Goal: Task Accomplishment & Management: Complete application form

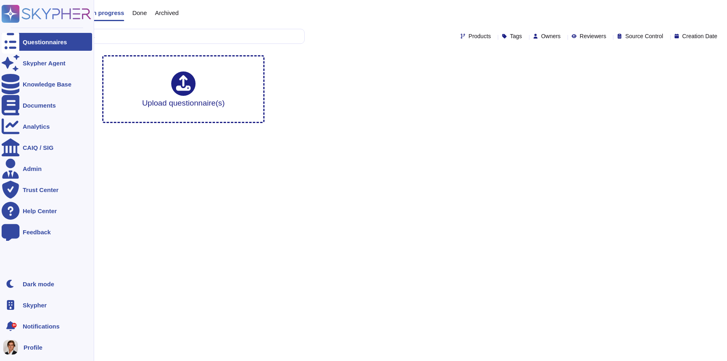
click at [37, 46] on div "Questionnaires" at bounding box center [47, 42] width 90 height 18
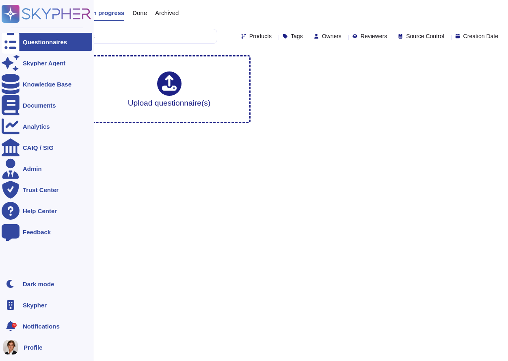
click at [4, 6] on rect at bounding box center [11, 14] width 18 height 18
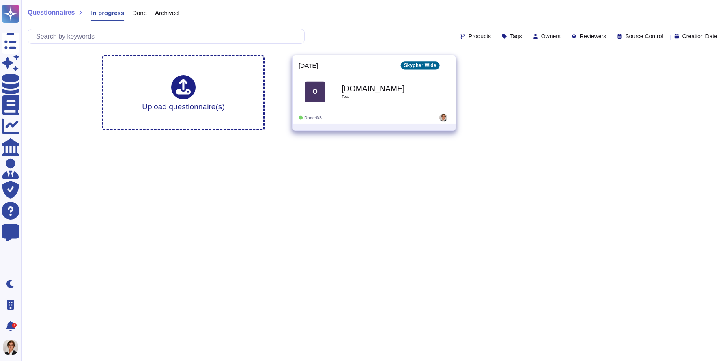
click at [384, 80] on div "[DOMAIN_NAME] Test" at bounding box center [383, 91] width 82 height 33
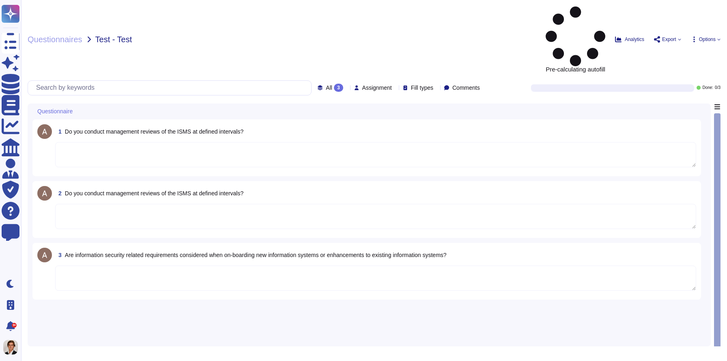
click at [63, 142] on textarea at bounding box center [375, 154] width 641 height 25
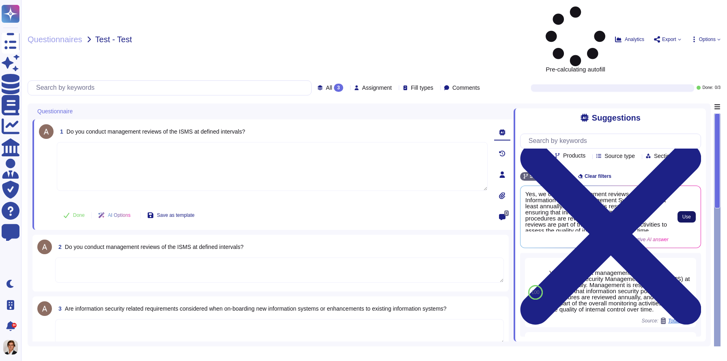
click at [680, 211] on button "Use" at bounding box center [686, 216] width 18 height 11
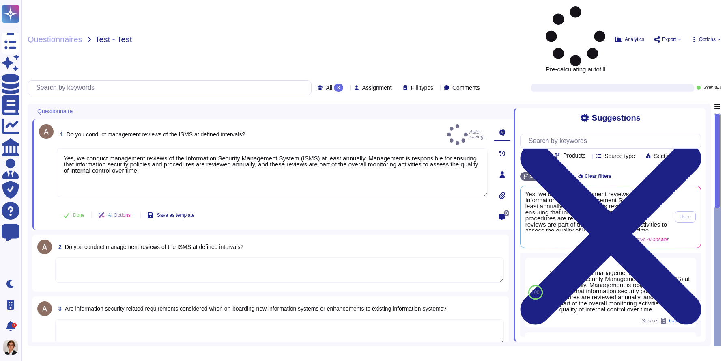
type textarea "Yes, we conduct management reviews of the Information Security Management Syste…"
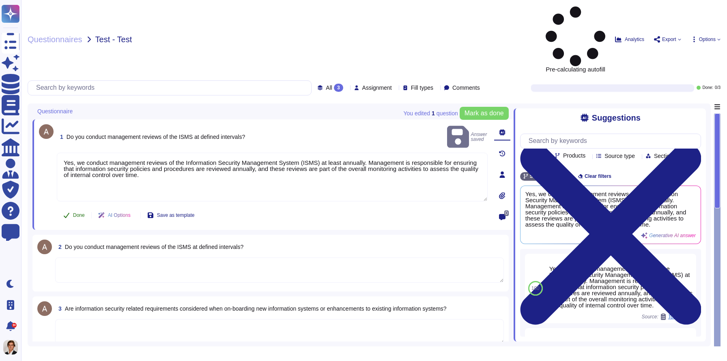
click at [77, 213] on span "Done" at bounding box center [79, 215] width 12 height 5
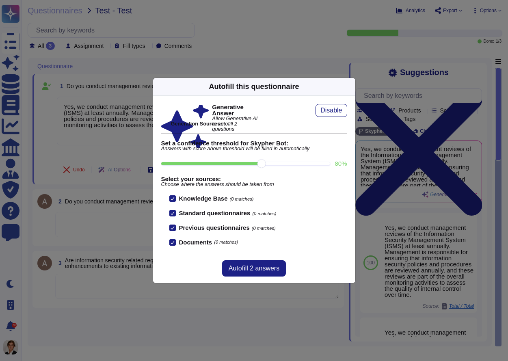
click at [350, 112] on icon at bounding box center [428, 190] width 156 height 156
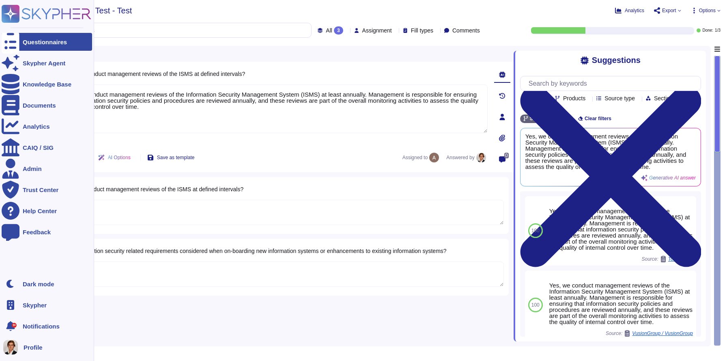
click at [15, 37] on div at bounding box center [11, 42] width 18 height 18
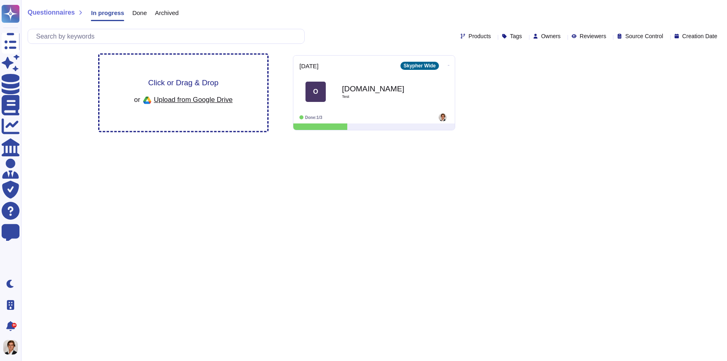
click at [178, 75] on div "Click or Drag & Drop or Upload from Google Drive" at bounding box center [183, 93] width 168 height 76
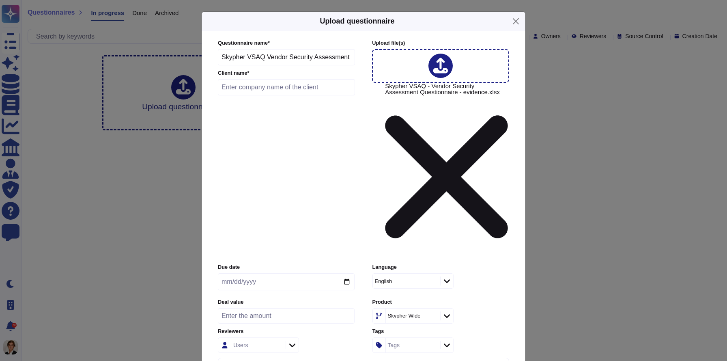
click at [307, 95] on input "text" at bounding box center [286, 87] width 137 height 16
type input "T"
type input "A"
type input "[DOMAIN_NAME]"
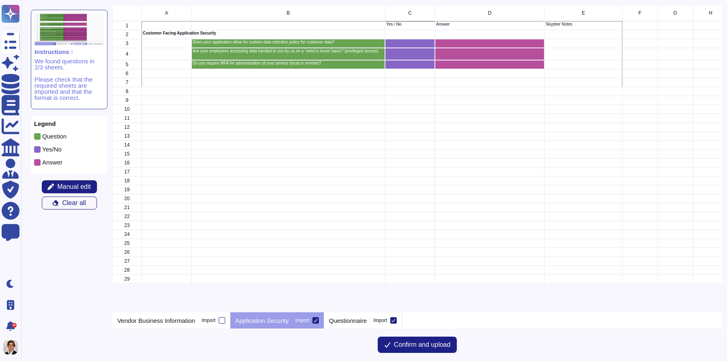
scroll to position [307, 609]
click at [364, 325] on div "Questionnaire Import" at bounding box center [363, 320] width 78 height 16
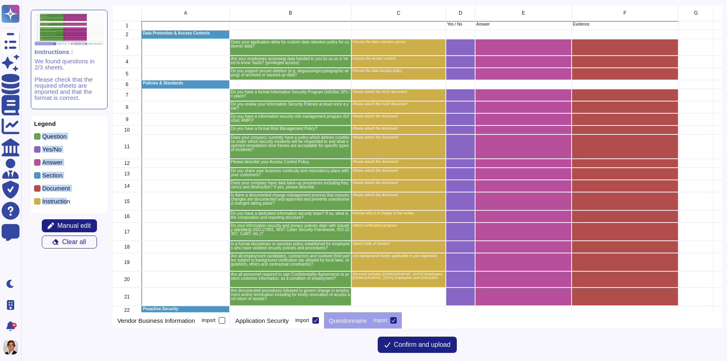
drag, startPoint x: 41, startPoint y: 134, endPoint x: 68, endPoint y: 201, distance: 71.9
click at [68, 201] on div "Legend Question Yes/No Answer Section Document Instruction" at bounding box center [69, 164] width 77 height 97
click at [84, 205] on div "Instruction" at bounding box center [69, 204] width 70 height 13
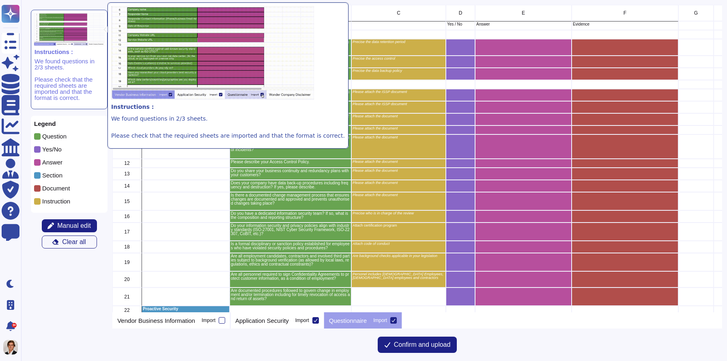
click at [77, 32] on img at bounding box center [69, 29] width 71 height 32
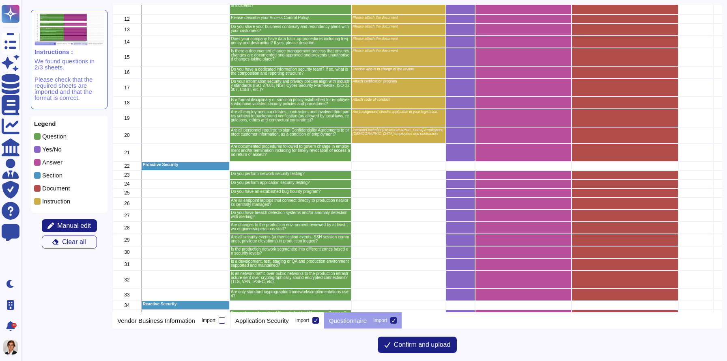
scroll to position [0, 0]
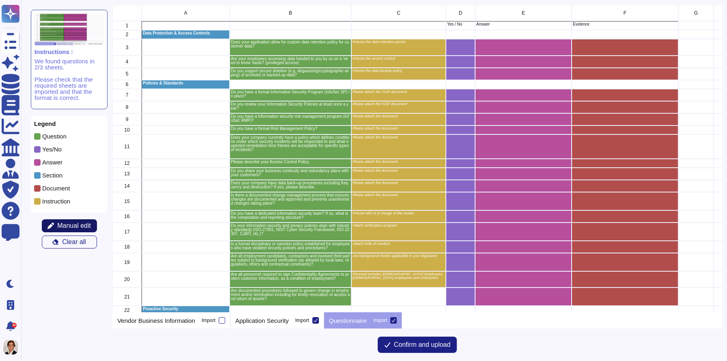
click at [83, 225] on span "Manual edit" at bounding box center [74, 225] width 34 height 6
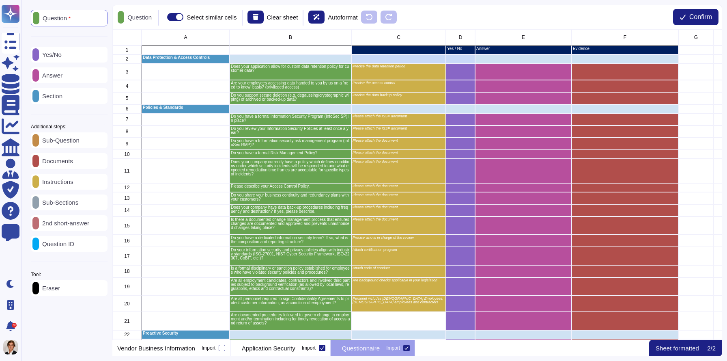
scroll to position [310, 609]
click at [55, 291] on p "Eraser" at bounding box center [49, 288] width 21 height 6
click at [135, 19] on p "Eraser" at bounding box center [134, 17] width 21 height 6
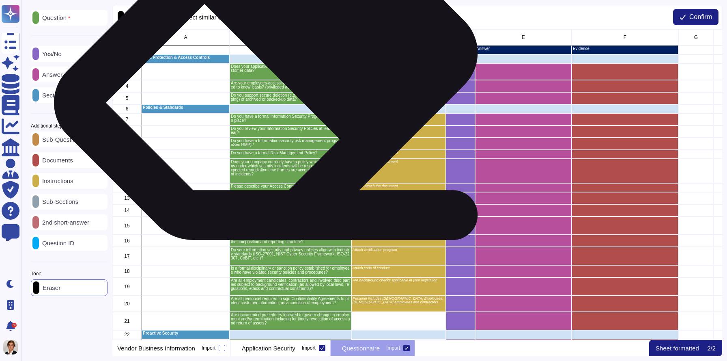
click at [275, 69] on p "Does your application allow for custom data retention policy for customer data?" at bounding box center [290, 69] width 119 height 8
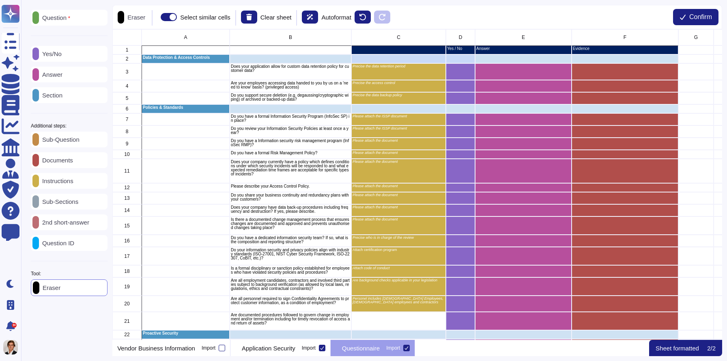
click at [60, 23] on div "Question" at bounding box center [69, 18] width 77 height 16
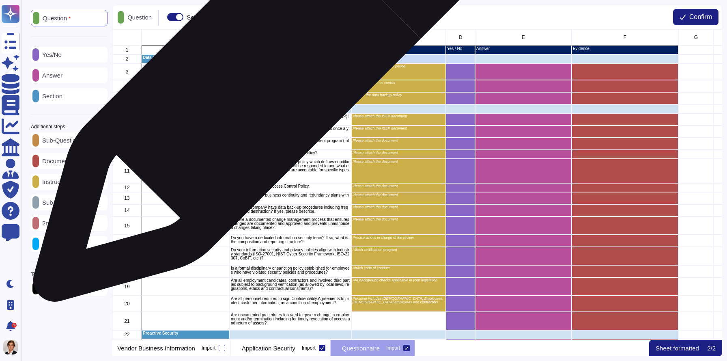
click at [261, 73] on div "Does your application allow for custom data retention policy for customer data?" at bounding box center [291, 71] width 122 height 17
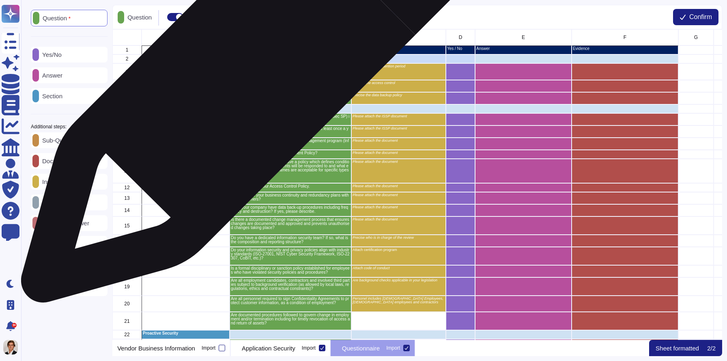
click at [253, 71] on p "Does your application allow for custom data retention policy for customer data?" at bounding box center [290, 69] width 119 height 8
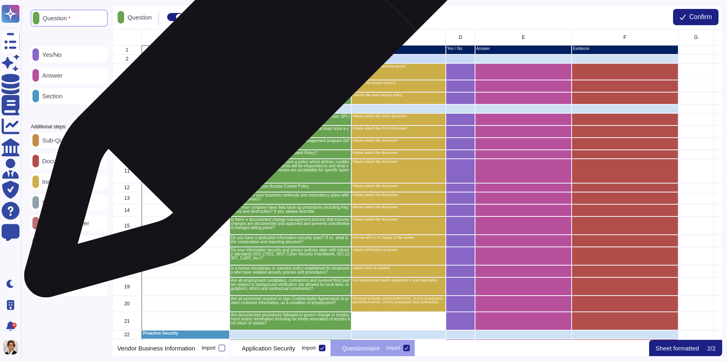
click at [255, 67] on p "Does your application allow for custom data retention policy for customer data?" at bounding box center [290, 69] width 119 height 8
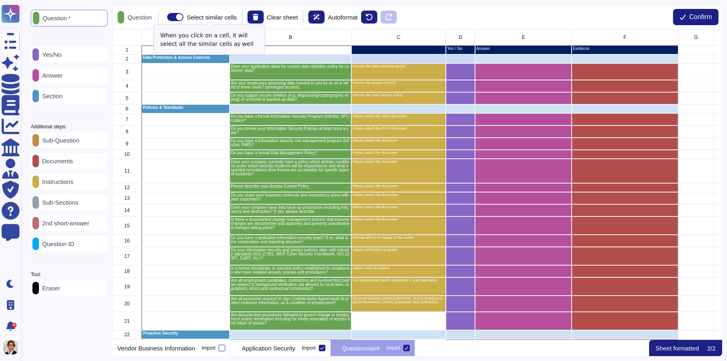
click at [183, 17] on span at bounding box center [175, 17] width 16 height 8
click at [164, 17] on input "Select similar cells" at bounding box center [164, 17] width 0 height 0
click at [183, 17] on span at bounding box center [175, 17] width 16 height 8
click at [164, 17] on input "Select similar cells" at bounding box center [164, 17] width 0 height 0
click at [77, 291] on div "Eraser" at bounding box center [69, 288] width 77 height 16
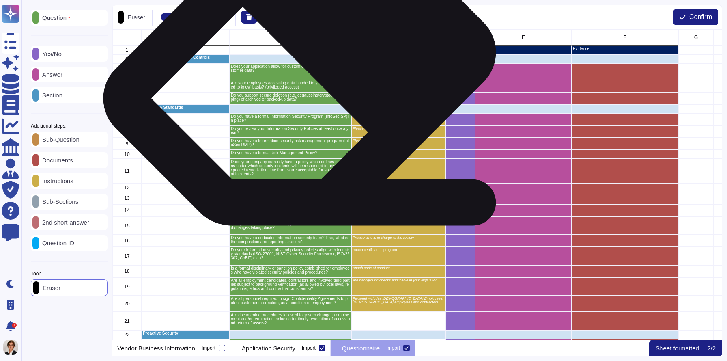
click at [303, 73] on div "Does your application allow for custom data retention policy for customer data?" at bounding box center [291, 71] width 122 height 17
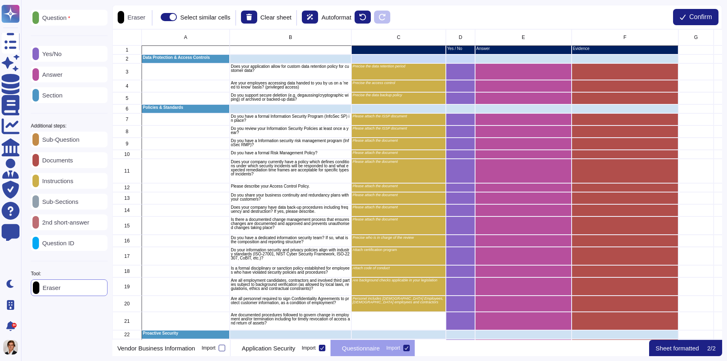
click at [70, 17] on p "Question" at bounding box center [54, 18] width 31 height 6
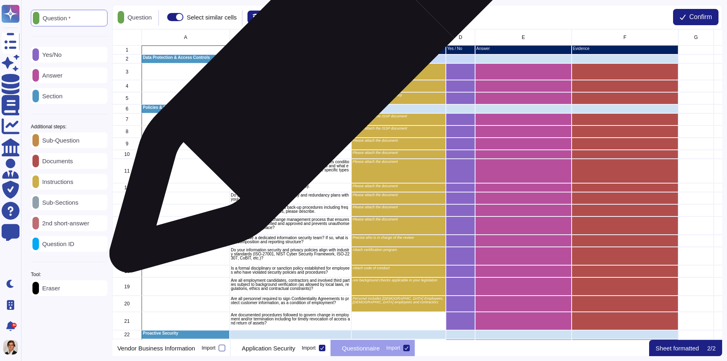
click at [312, 71] on p "Does your application allow for custom data retention policy for customer data?" at bounding box center [290, 69] width 119 height 8
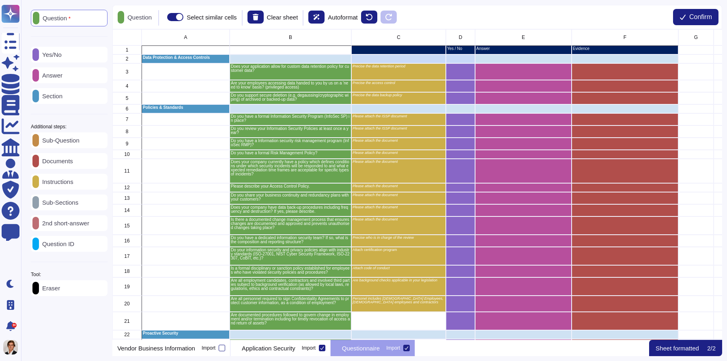
click at [60, 290] on p "Eraser" at bounding box center [49, 288] width 21 height 6
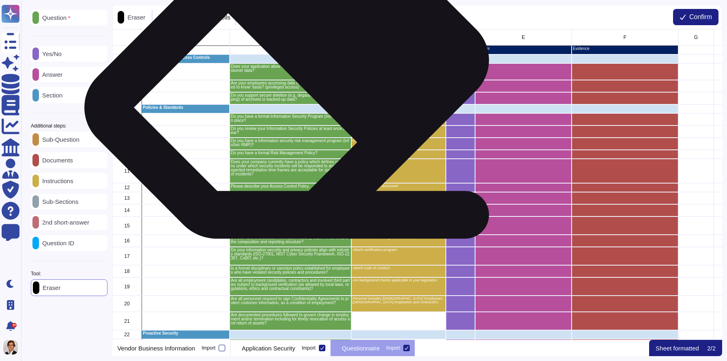
click at [295, 76] on div "Does your application allow for custom data retention policy for customer data?" at bounding box center [291, 71] width 122 height 17
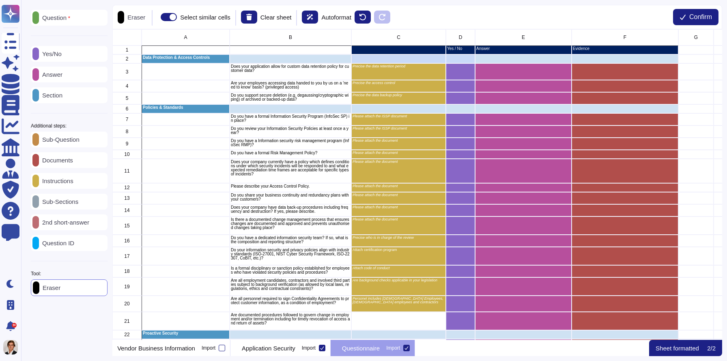
click at [137, 16] on p "Eraser" at bounding box center [134, 17] width 21 height 6
click at [176, 15] on span at bounding box center [169, 17] width 16 height 8
click at [157, 17] on input "Select similar cells" at bounding box center [157, 17] width 0 height 0
click at [56, 19] on p "Question" at bounding box center [54, 18] width 31 height 6
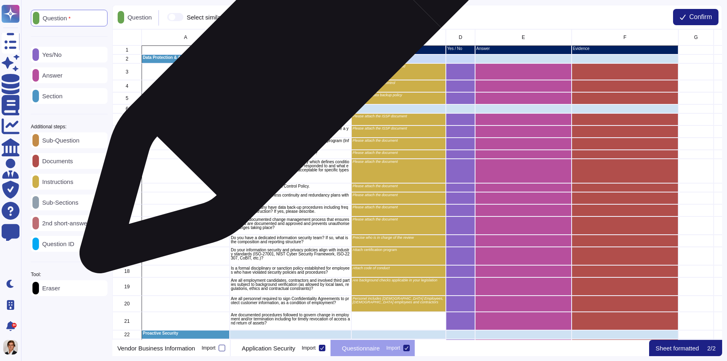
click at [292, 61] on div "grid" at bounding box center [291, 58] width 122 height 9
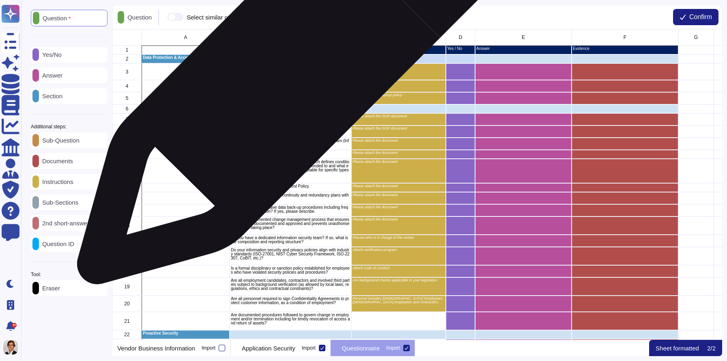
click at [290, 73] on div "Does your application allow for custom data retention policy for customer data?" at bounding box center [291, 71] width 122 height 17
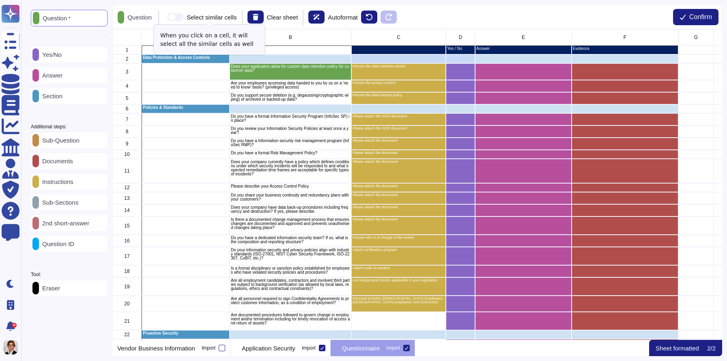
click at [183, 15] on span at bounding box center [175, 17] width 16 height 8
click at [164, 17] on input "Select similar cells" at bounding box center [164, 17] width 0 height 0
click at [183, 15] on span at bounding box center [175, 17] width 16 height 8
click at [164, 17] on input "Select similar cells" at bounding box center [164, 17] width 0 height 0
click at [372, 15] on icon at bounding box center [369, 17] width 6 height 6
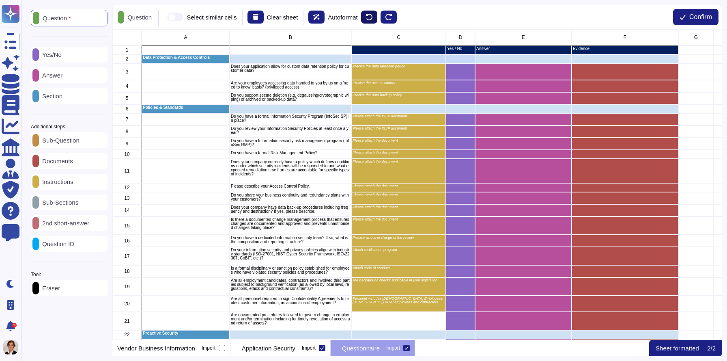
click at [372, 15] on icon at bounding box center [369, 17] width 6 height 6
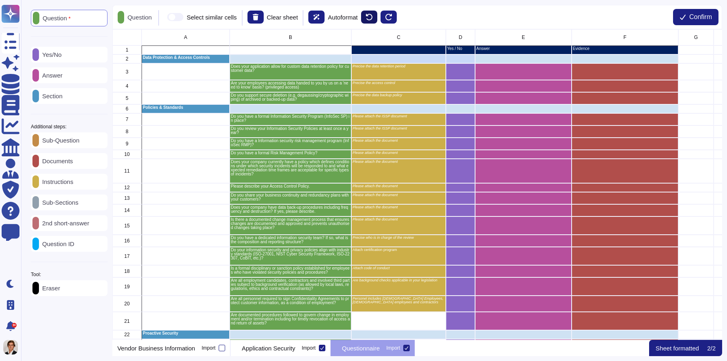
click at [372, 15] on icon at bounding box center [369, 17] width 6 height 6
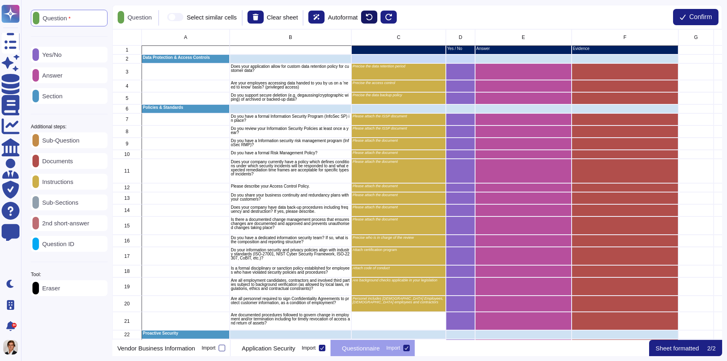
click at [372, 15] on icon at bounding box center [369, 17] width 6 height 6
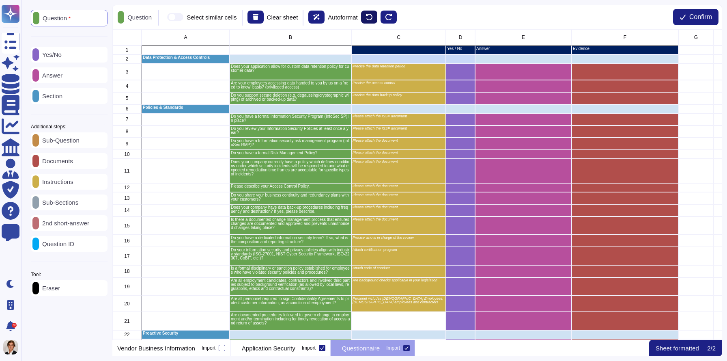
click at [372, 15] on icon at bounding box center [369, 17] width 6 height 6
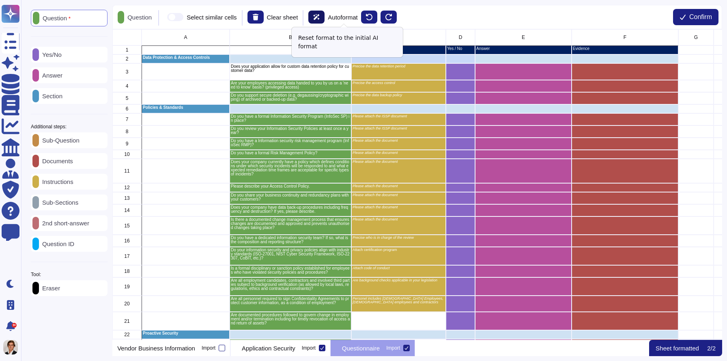
click at [322, 18] on button at bounding box center [316, 17] width 16 height 13
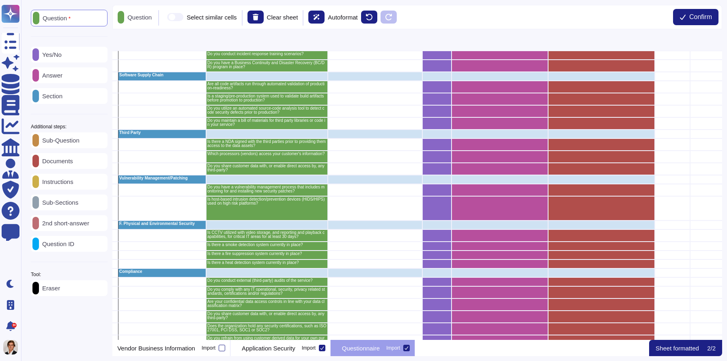
scroll to position [610, 24]
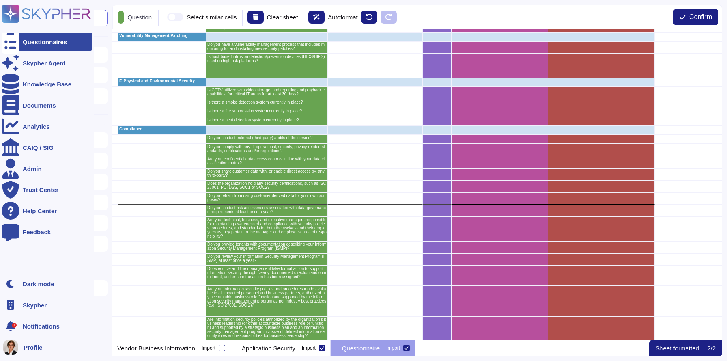
click at [15, 41] on div at bounding box center [11, 42] width 18 height 18
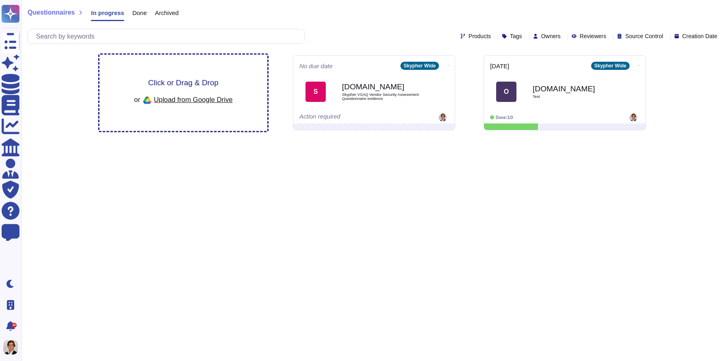
click at [174, 75] on div "Click or Drag & Drop or Upload from Google Drive" at bounding box center [183, 93] width 168 height 76
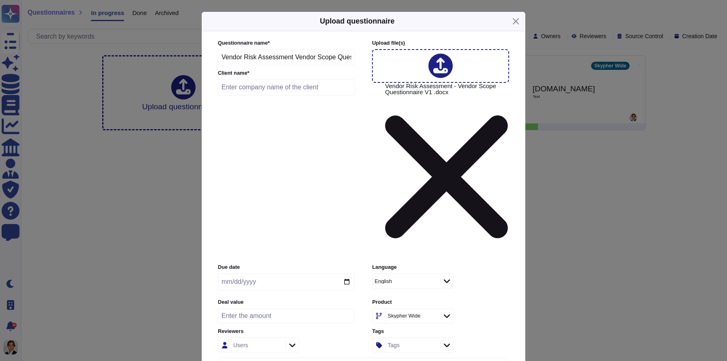
click at [269, 95] on input "text" at bounding box center [286, 87] width 137 height 16
type input "Test"
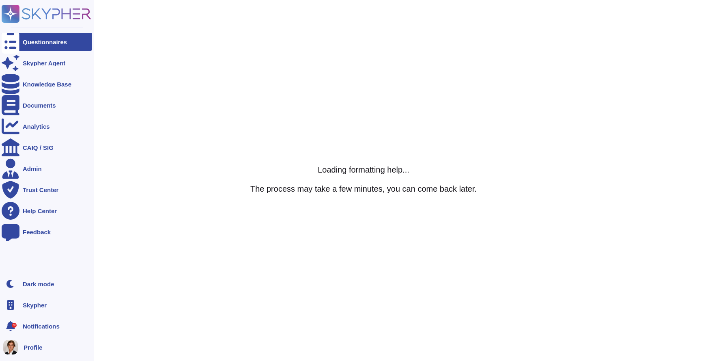
click at [18, 39] on div at bounding box center [11, 42] width 18 height 18
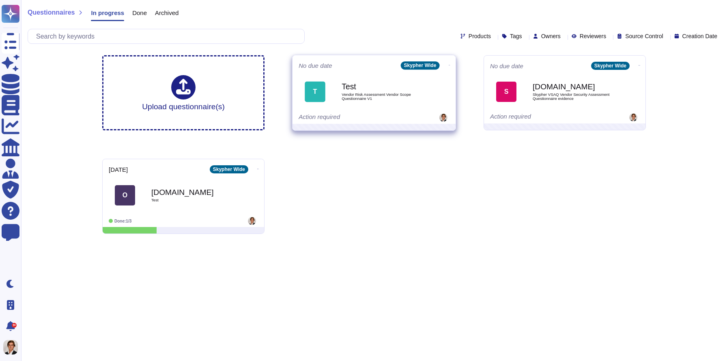
click at [344, 77] on div "Test Vendor Risk Assessment Vendor Scope Questionnaire V1" at bounding box center [383, 91] width 82 height 33
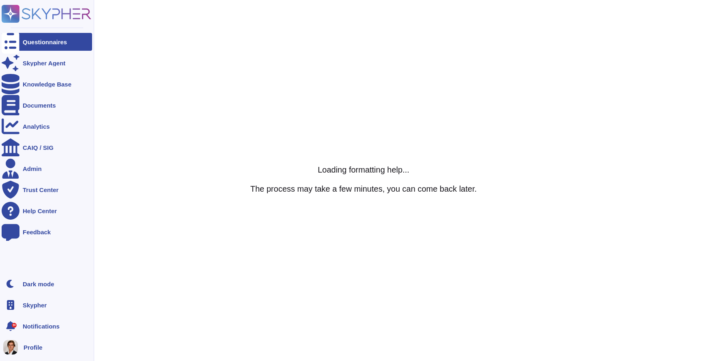
click at [22, 47] on div "Questionnaires" at bounding box center [47, 42] width 90 height 18
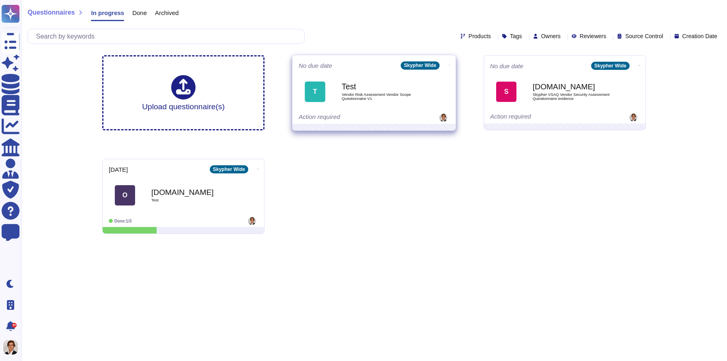
click at [362, 94] on span "Vendor Risk Assessment Vendor Scope Questionnaire V1" at bounding box center [383, 96] width 82 height 8
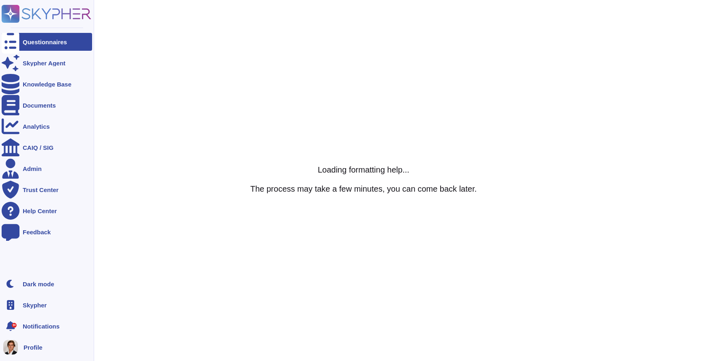
click at [19, 46] on div at bounding box center [11, 42] width 18 height 18
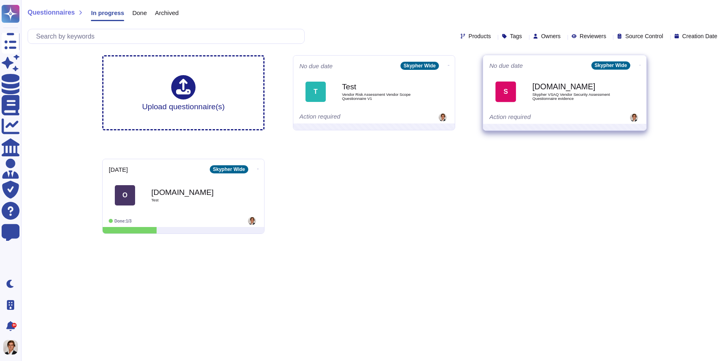
click at [561, 93] on span "Skypher VSAQ Vendor Security Assessment Questionnaire evidence" at bounding box center [573, 96] width 82 height 8
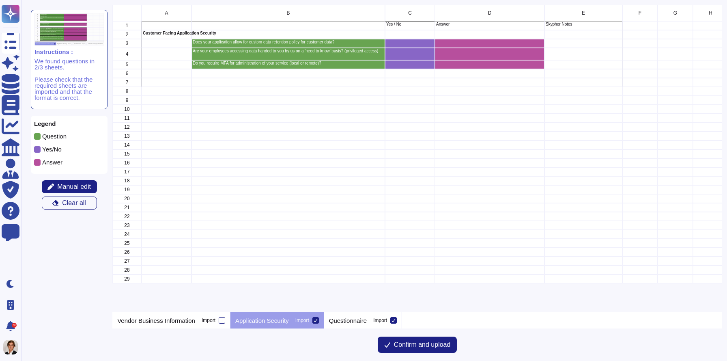
scroll to position [307, 609]
click at [415, 345] on span "Confirm and upload" at bounding box center [422, 344] width 57 height 6
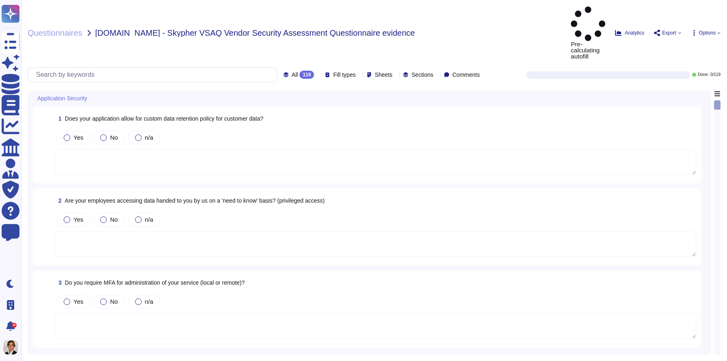
click at [191, 149] on textarea at bounding box center [375, 161] width 641 height 25
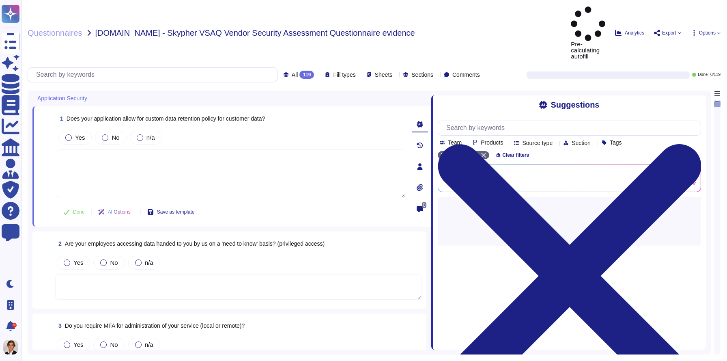
drag, startPoint x: 514, startPoint y: 88, endPoint x: 431, endPoint y: 90, distance: 82.8
click at [431, 90] on span at bounding box center [431, 219] width 3 height 259
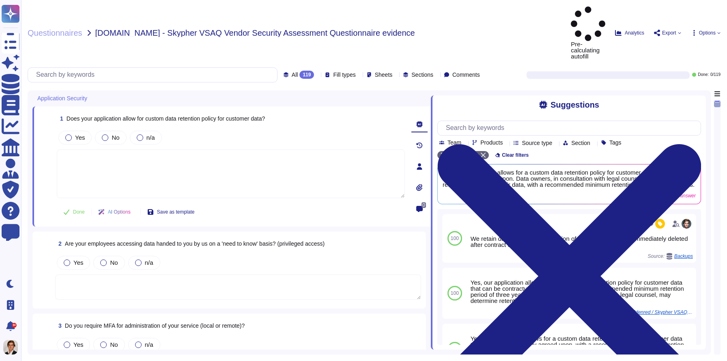
click at [421, 121] on icon at bounding box center [419, 124] width 6 height 6
click at [318, 274] on textarea at bounding box center [238, 286] width 366 height 25
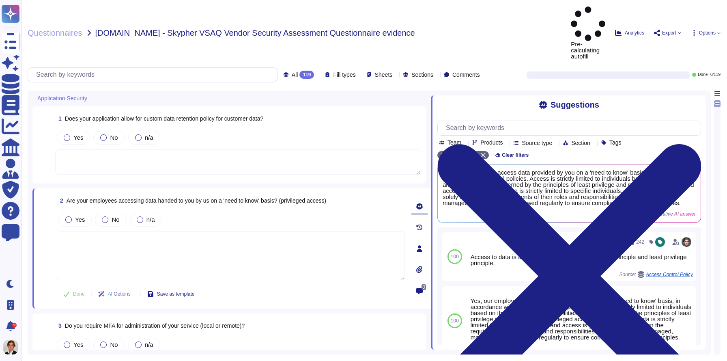
click at [422, 224] on icon at bounding box center [419, 227] width 6 height 6
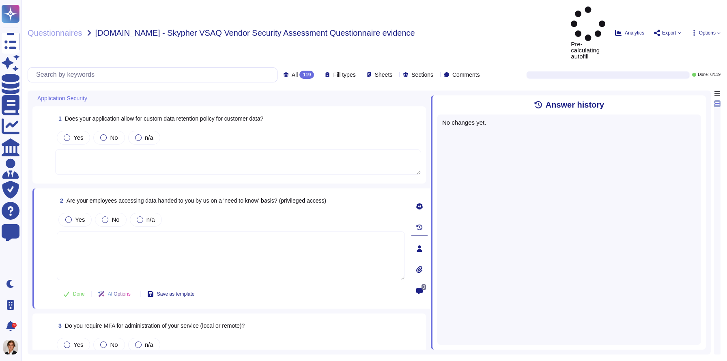
click at [418, 203] on icon at bounding box center [419, 206] width 6 height 6
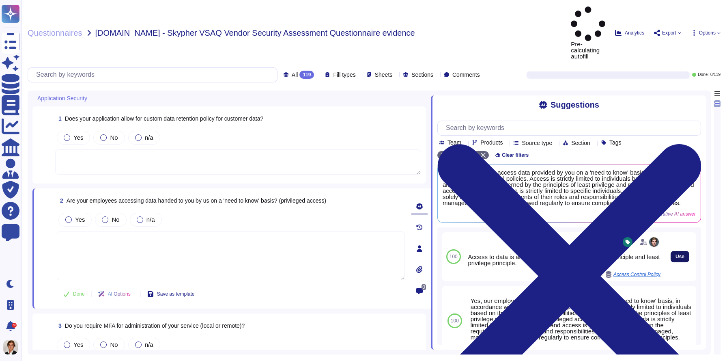
click at [679, 254] on span "Use" at bounding box center [679, 256] width 9 height 5
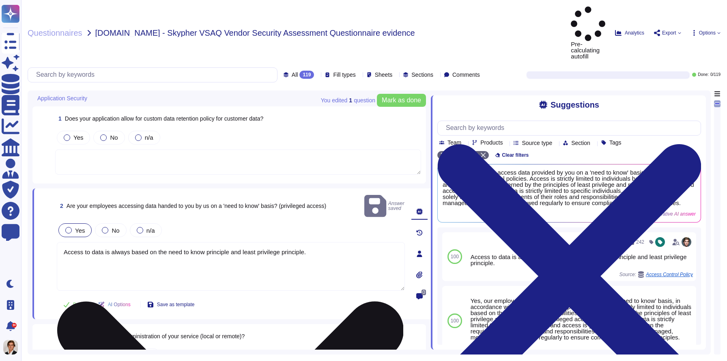
drag, startPoint x: 310, startPoint y: 210, endPoint x: 249, endPoint y: 210, distance: 60.0
click at [249, 242] on textarea "Access to data is always based on the need to know principle and least privileg…" at bounding box center [231, 266] width 348 height 49
type textarea "Access to data is always based on the need to know principle and"
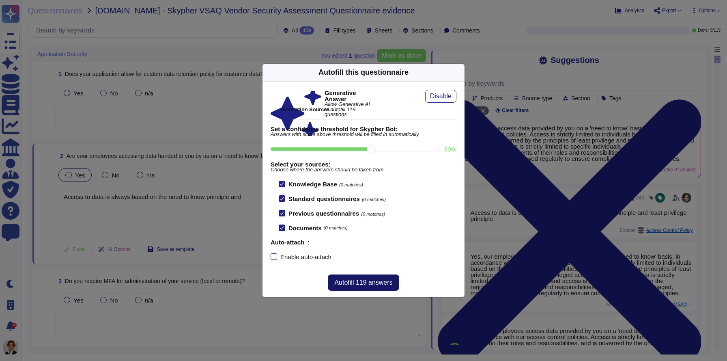
click at [349, 288] on button "Autofill 119 answers" at bounding box center [363, 282] width 71 height 16
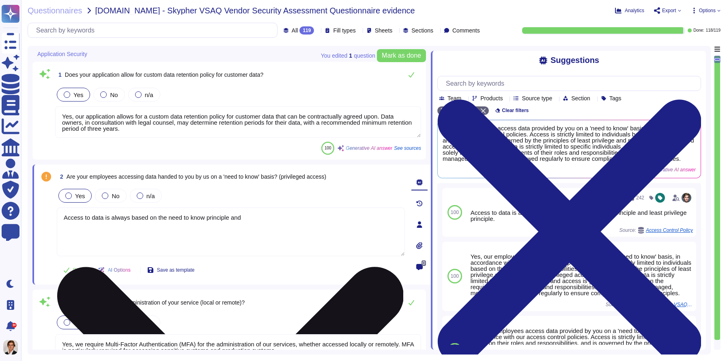
type textarea "Yes, our application allows for a custom data retention policy for customer dat…"
type textarea "Yes, we require Multi-Factor Authentication (MFA) for the administration of our…"
type textarea "Yes, our application allows for a custom data retention policy for customer dat…"
type textarea "Yes, our employees access data provided by you on a 'need to know' basis, in ac…"
drag, startPoint x: 265, startPoint y: 226, endPoint x: 221, endPoint y: 213, distance: 45.5
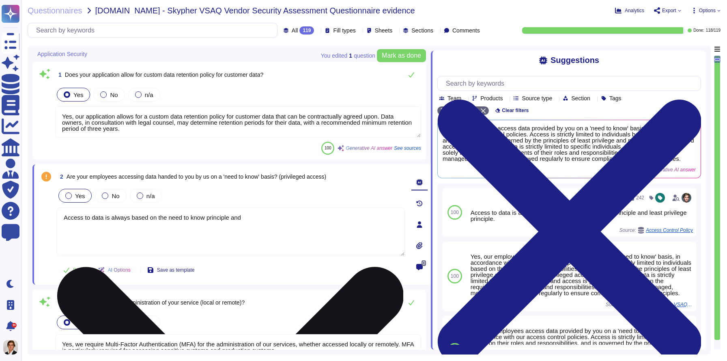
click at [221, 213] on textarea "Access to data is always based on the need to know principle and" at bounding box center [231, 231] width 348 height 49
click at [284, 223] on textarea "Access to data is always based on the need to know principle and" at bounding box center [231, 231] width 348 height 49
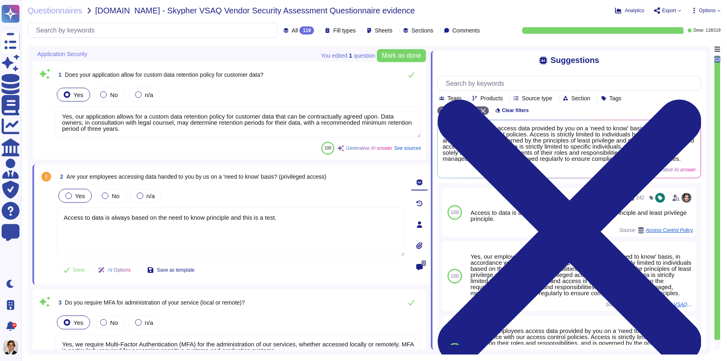
type textarea "Access to data is always based on the need to know principle and this is a test."
click at [423, 202] on div at bounding box center [419, 203] width 16 height 16
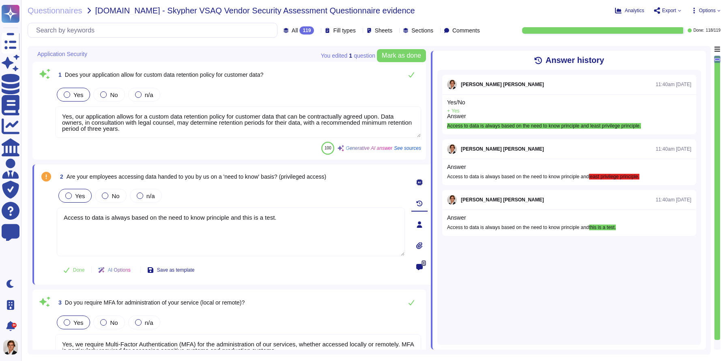
click at [420, 226] on icon at bounding box center [419, 224] width 5 height 6
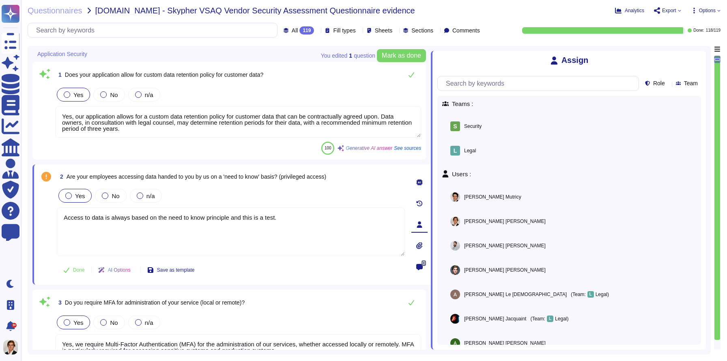
click at [418, 244] on icon at bounding box center [419, 245] width 6 height 6
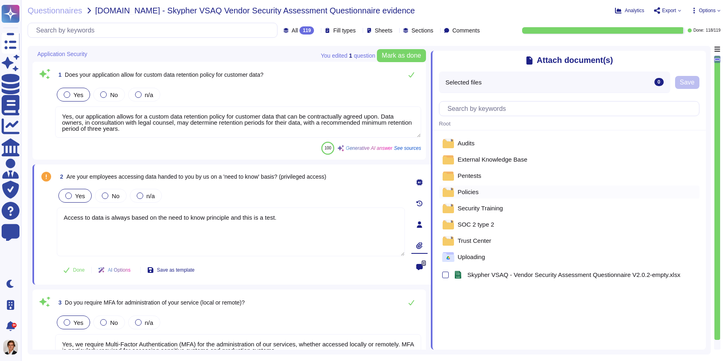
click at [467, 189] on span "Policies" at bounding box center [468, 192] width 21 height 6
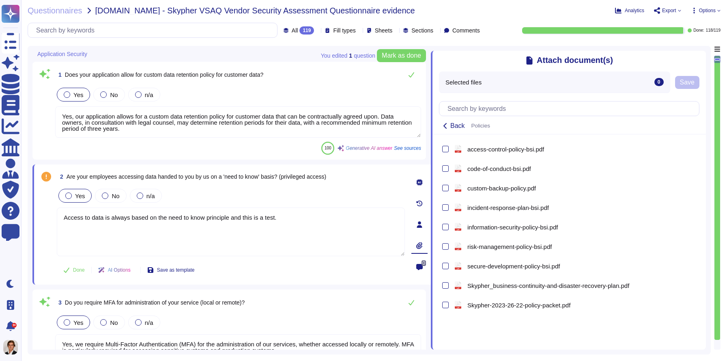
click at [467, 189] on span "custom-backup-policy.pdf" at bounding box center [501, 188] width 69 height 6
click at [686, 79] on span "Save" at bounding box center [687, 82] width 15 height 6
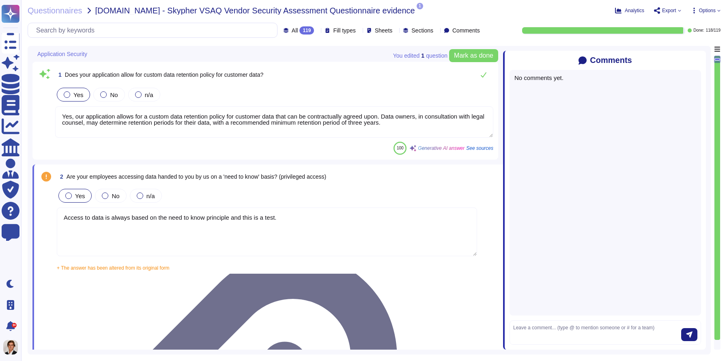
drag, startPoint x: 514, startPoint y: 274, endPoint x: 501, endPoint y: 274, distance: 12.6
click at [501, 274] on span at bounding box center [502, 197] width 3 height 303
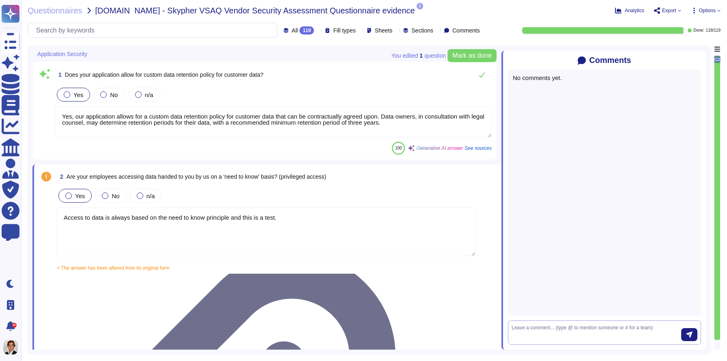
click at [536, 332] on textarea at bounding box center [597, 332] width 170 height 17
click at [553, 303] on span "Louis Mutricy" at bounding box center [566, 305] width 57 height 5
type textarea "@Louis Mutricy can you help me on that one"
click at [693, 335] on button "submit" at bounding box center [689, 334] width 16 height 13
click at [560, 98] on span "Mark resolved" at bounding box center [577, 96] width 60 height 5
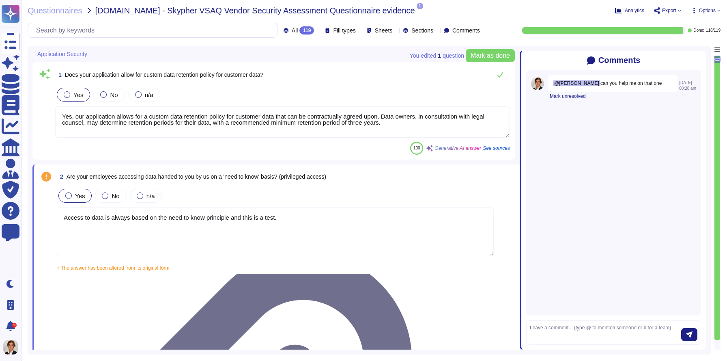
drag, startPoint x: 500, startPoint y: 95, endPoint x: 520, endPoint y: 95, distance: 19.5
click at [520, 95] on span at bounding box center [519, 197] width 3 height 303
click at [693, 10] on icon at bounding box center [694, 10] width 6 height 6
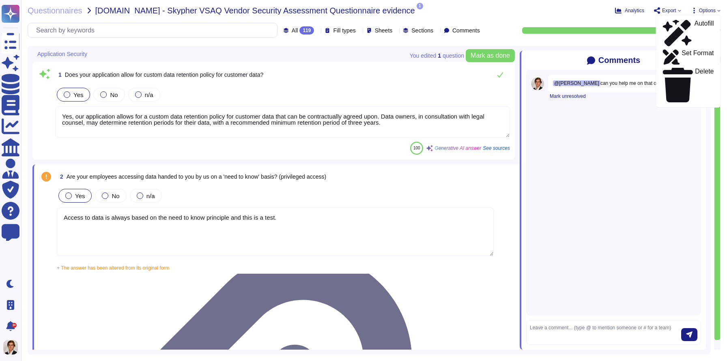
click at [669, 11] on span "Export" at bounding box center [669, 10] width 14 height 5
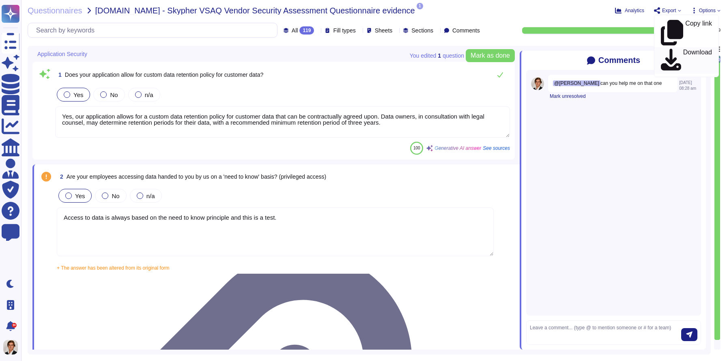
click at [683, 49] on p "Download" at bounding box center [697, 60] width 29 height 23
type textarea "Yes, our employees access data provided by you on a 'need to know' basis, in ac…"
click at [278, 120] on textarea "Yes, our application allows for a custom data retention policy for customer dat…" at bounding box center [282, 121] width 455 height 31
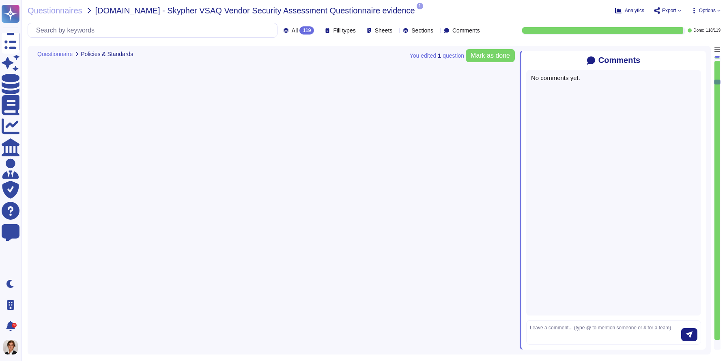
type textarea "Yes, Skypher, INC. has a formal Risk Management Policy designed to ensure that …"
type textarea "Yes, Skypher has a detailed, comprehensive Cyber Security Incident Response Pla…"
type textarea "Skypher, INC. has established a comprehensive Access Control Policy designed to…"
type textarea "Yes, we share our business continuity and redundancy plans with our customers u…"
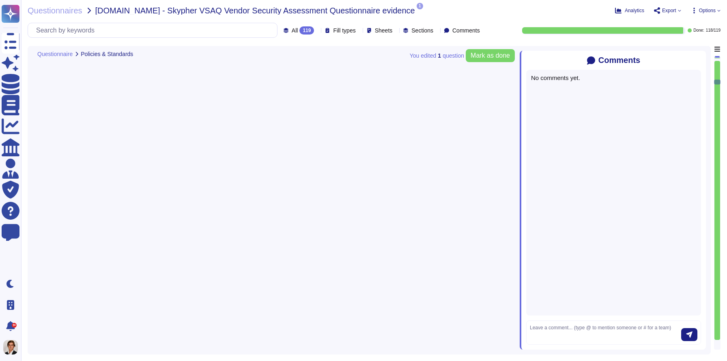
type textarea "Yes, Skypher has established data backup procedures that include both frequency…"
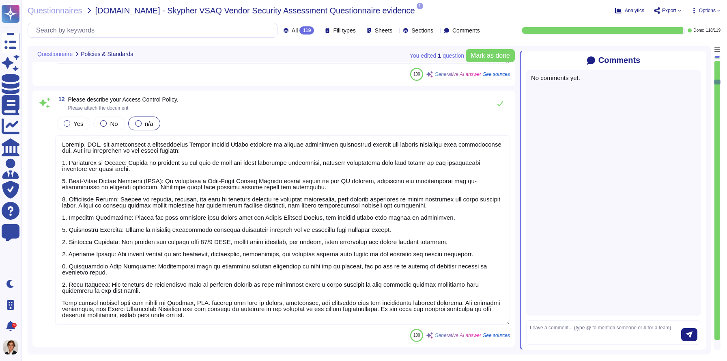
scroll to position [0, 0]
click at [49, 51] on span "Questionnaire" at bounding box center [54, 54] width 35 height 6
click at [131, 51] on span "Policies & Standards" at bounding box center [107, 54] width 52 height 6
click at [138, 54] on icon at bounding box center [138, 54] width 0 height 0
click at [375, 28] on span "Sheets" at bounding box center [384, 31] width 18 height 6
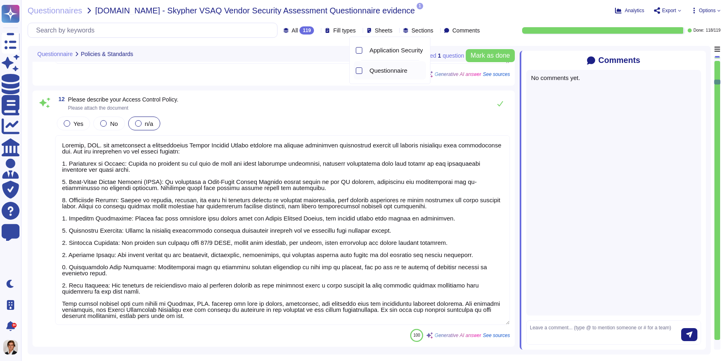
click at [375, 70] on span "Questionnaire" at bounding box center [389, 70] width 38 height 7
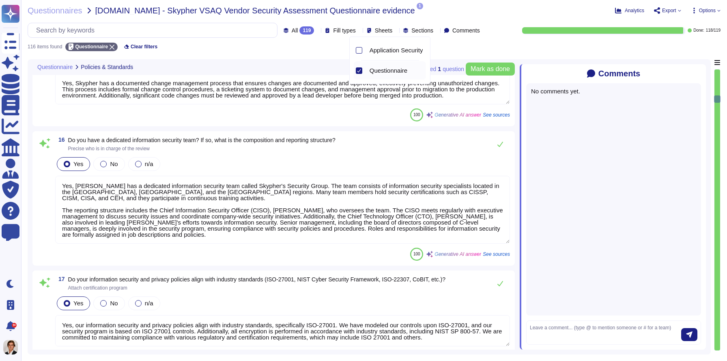
type textarea "Yes, Skypher has established data backup procedures that include both frequency…"
type textarea "Yes, Skypher has a documented change management process that ensures changes ar…"
type textarea "Yes, Skypher has a dedicated information security team called Skypher's Securit…"
type textarea "Yes, our information security and privacy policies align with industry standard…"
type textarea "Yes, a formal disciplinary or sanction policy is established for employees who …"
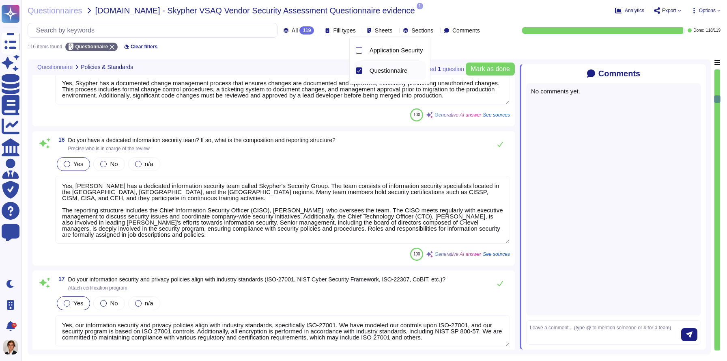
type textarea "Yes, all employment candidates, contractors, and involved third parties are sub…"
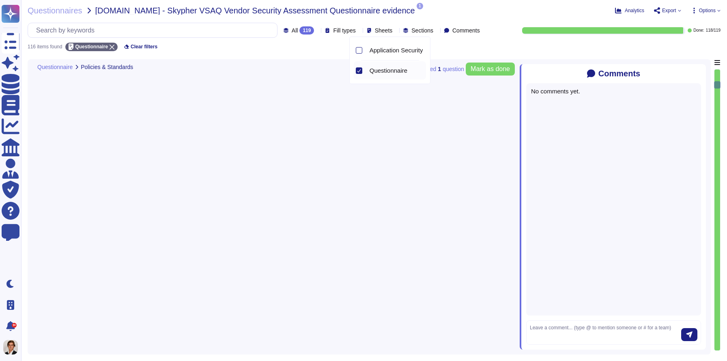
type textarea "Yes, Skypher has a formal Information Security Program (InfoSec SP) in place. T…"
type textarea "Yes, we review our Information Security Policies at least once a year. Manageme…"
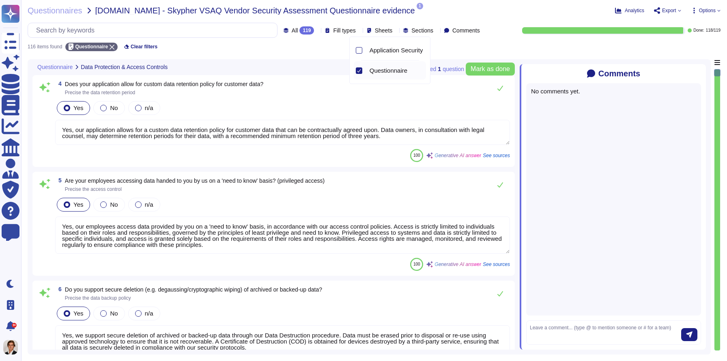
type textarea "Yes, our application allows for a custom data retention policy for customer dat…"
type textarea "Yes, our employees access data provided by you on a 'need to know' basis, in ac…"
type textarea "Yes, we support secure deletion of archived or backed-up data through our Data …"
click at [227, 95] on div "4 Does your application allow for custom data retention policy for customer dat…" at bounding box center [282, 88] width 455 height 16
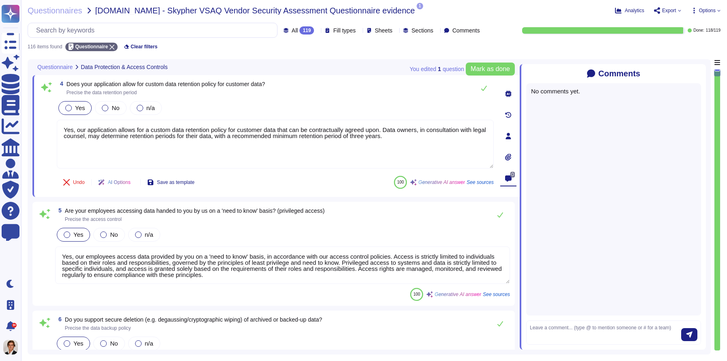
click at [509, 150] on div at bounding box center [508, 157] width 16 height 16
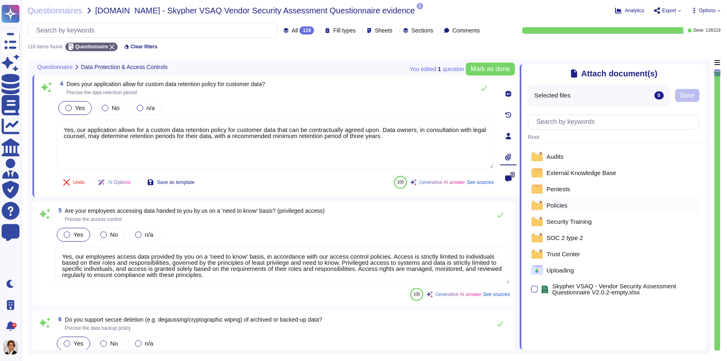
click at [557, 206] on span "Policies" at bounding box center [556, 205] width 21 height 6
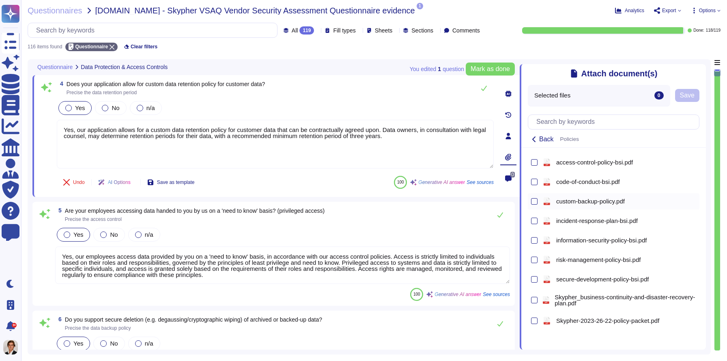
click at [559, 204] on div "pdf custom-backup-policy.pdf" at bounding box center [618, 201] width 155 height 13
click at [569, 220] on span "incident-response-plan-bsi.pdf" at bounding box center [597, 220] width 82 height 6
click at [567, 198] on span "custom-backup-policy.pdf" at bounding box center [590, 201] width 69 height 6
click at [692, 96] on span "Save" at bounding box center [687, 95] width 15 height 6
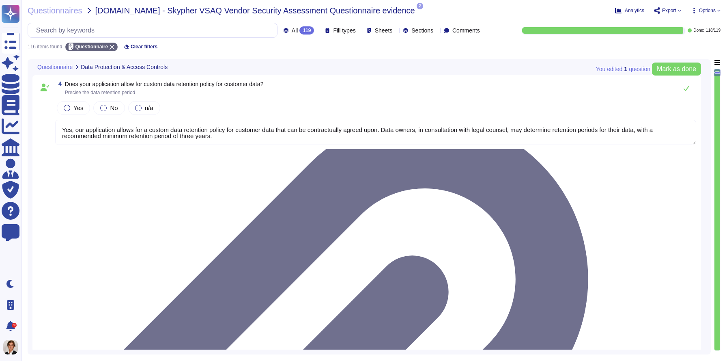
type textarea "Yes, we review our Information Security Policies at least once a year. Manageme…"
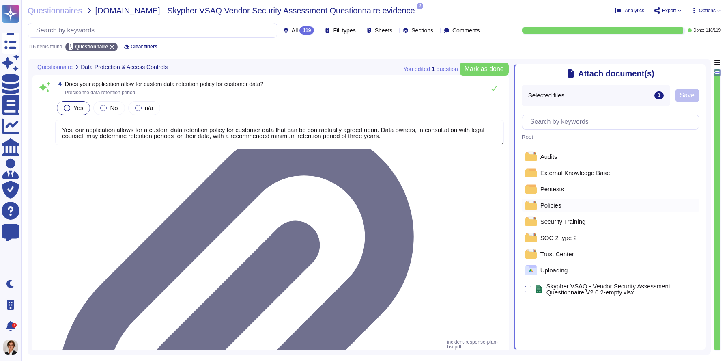
click at [577, 208] on div "Policies" at bounding box center [611, 204] width 178 height 13
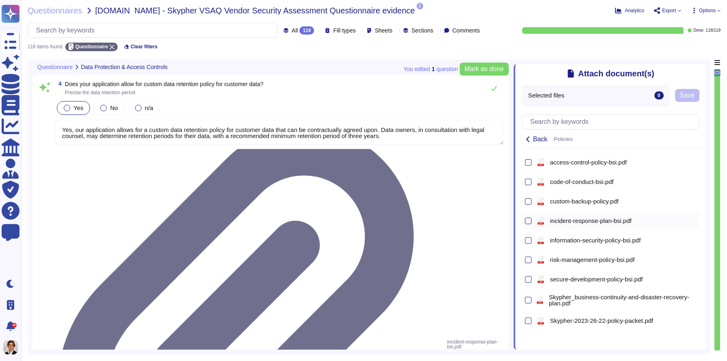
click at [573, 224] on span "incident-response-plan-bsi.pdf" at bounding box center [591, 220] width 82 height 6
click at [689, 97] on span "Save" at bounding box center [687, 95] width 15 height 6
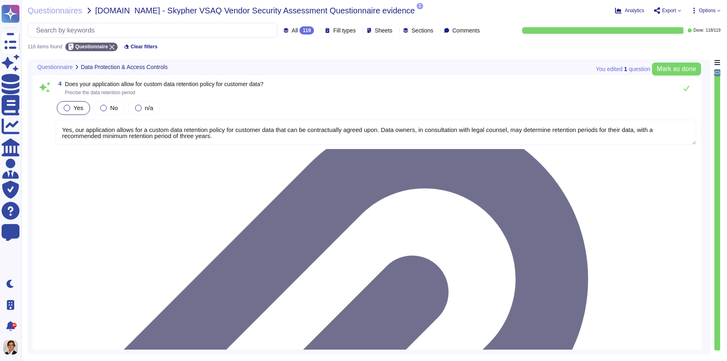
click at [676, 11] on span "Export" at bounding box center [667, 10] width 27 height 6
click at [683, 49] on p "Download" at bounding box center [697, 60] width 29 height 23
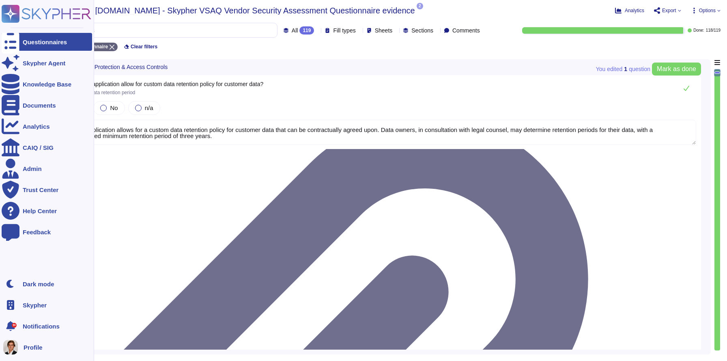
click at [14, 40] on icon at bounding box center [11, 42] width 18 height 24
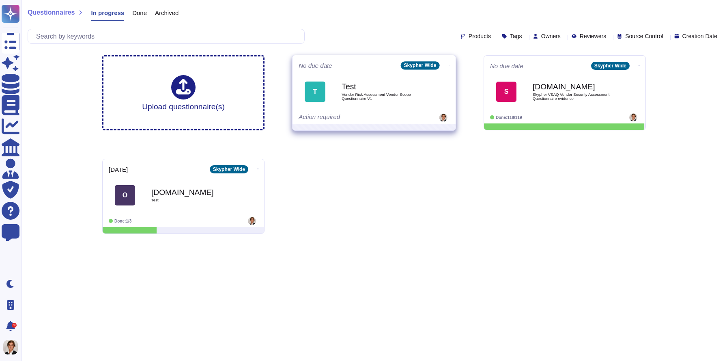
click at [374, 82] on div "Test Vendor Risk Assessment Vendor Scope Questionnaire V1" at bounding box center [383, 91] width 82 height 33
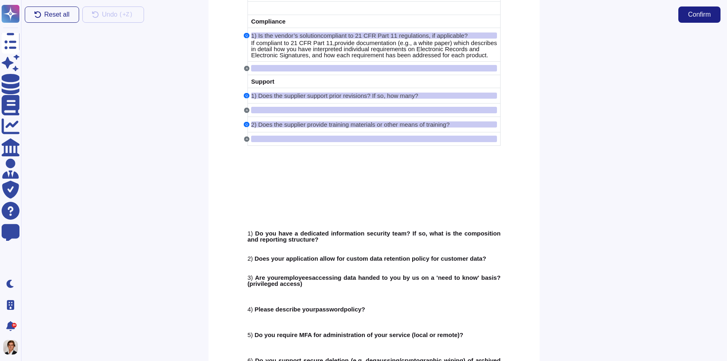
scroll to position [1821, 0]
click at [266, 242] on span "Do you have a dedicated information security team? If so, what is the compositi…" at bounding box center [373, 235] width 253 height 13
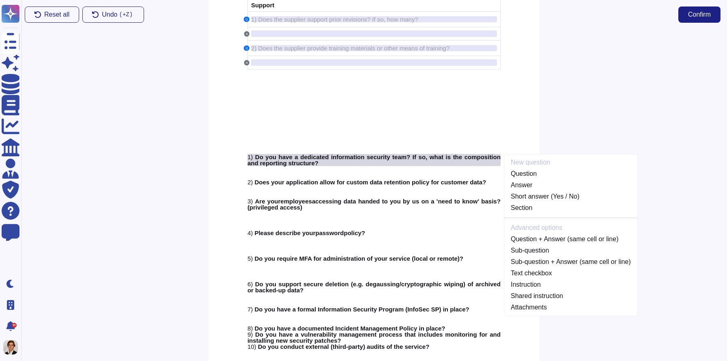
scroll to position [1899, 0]
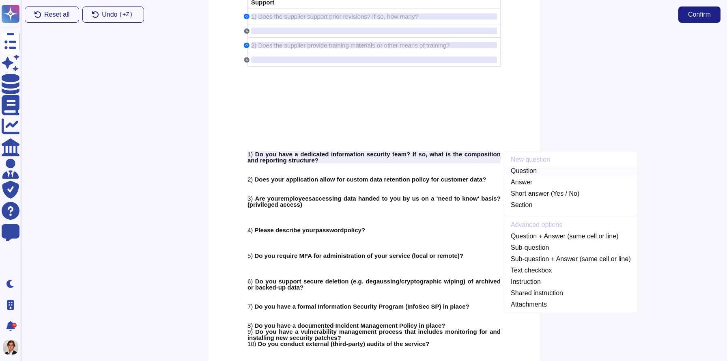
click at [529, 176] on link "Question" at bounding box center [570, 171] width 133 height 10
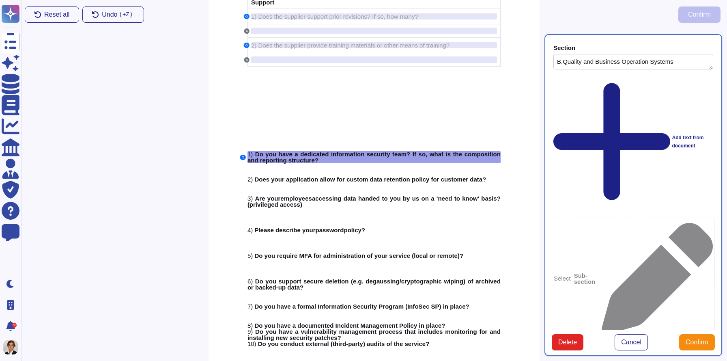
type textarea "B.Quality and Business Operation Systems"
type textarea "Do you have a dedicated information security team? If so, what is the compositi…"
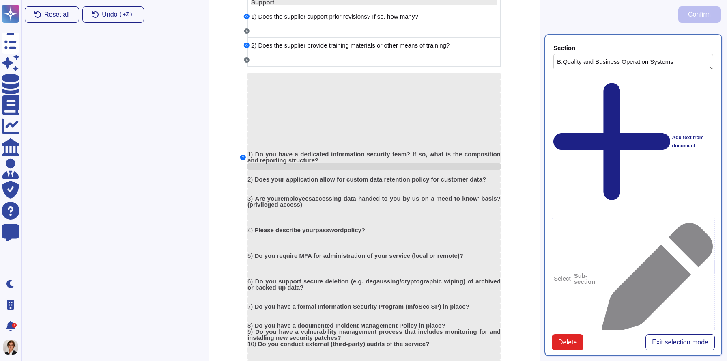
click at [285, 170] on div at bounding box center [373, 166] width 253 height 6
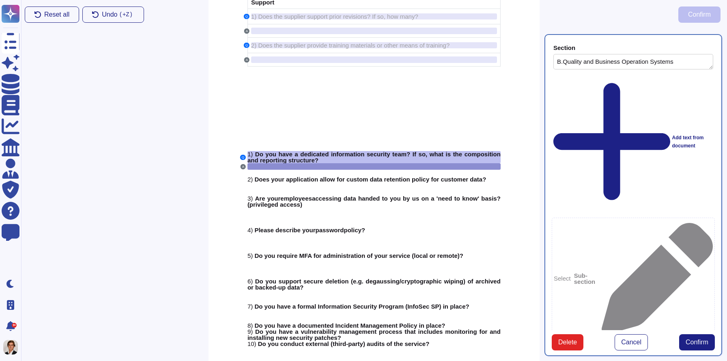
scroll to position [1909, 0]
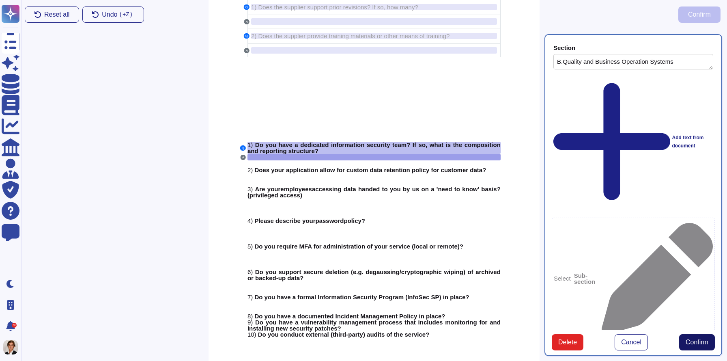
click at [692, 342] on span "Confirm" at bounding box center [697, 342] width 23 height 6
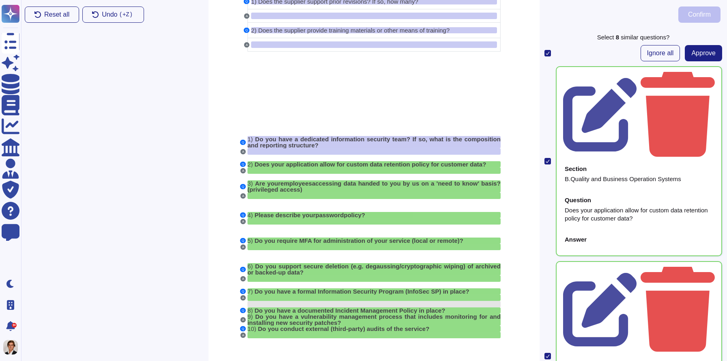
scroll to position [1915, 0]
click at [705, 52] on span "Approve" at bounding box center [703, 53] width 24 height 6
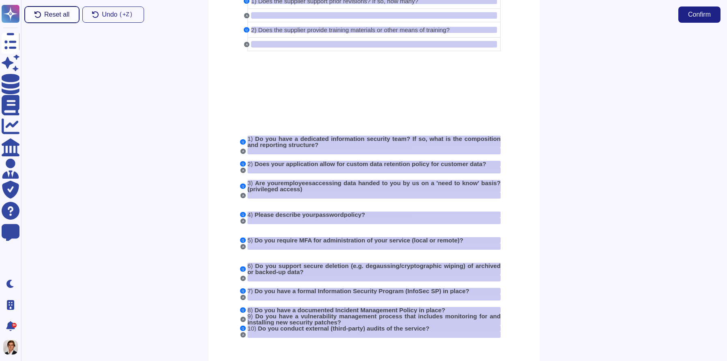
click at [62, 19] on button "Reset all" at bounding box center [52, 14] width 54 height 16
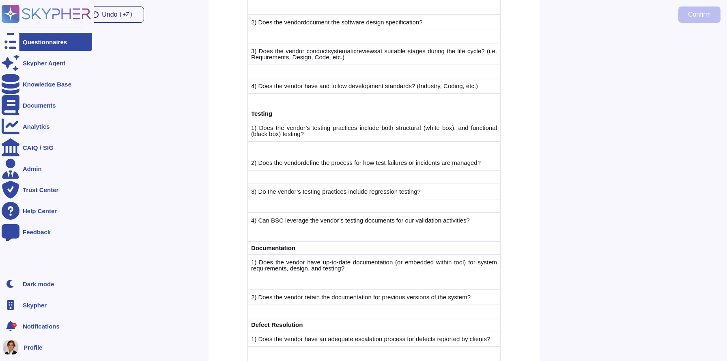
scroll to position [899, 0]
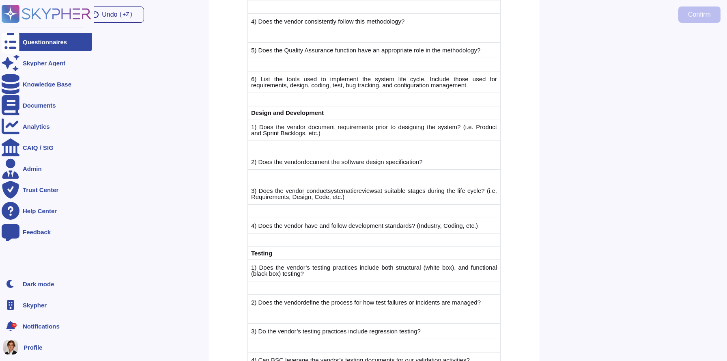
click at [15, 12] on rect at bounding box center [11, 14] width 18 height 18
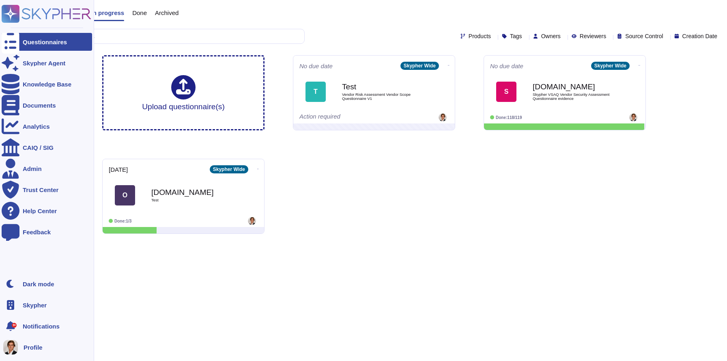
click at [10, 11] on icon at bounding box center [11, 14] width 16 height 16
